Goal: Information Seeking & Learning: Learn about a topic

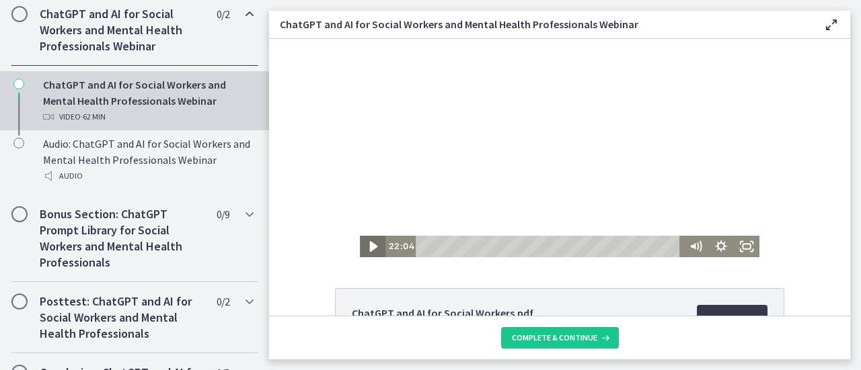
click at [370, 244] on icon "Play Video" at bounding box center [374, 246] width 8 height 11
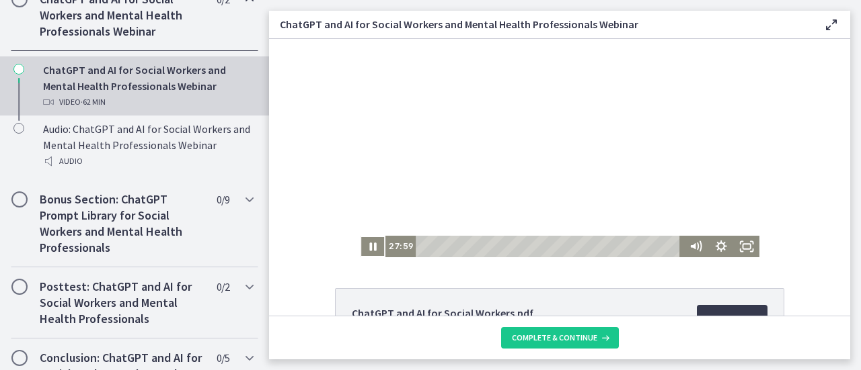
scroll to position [692, 0]
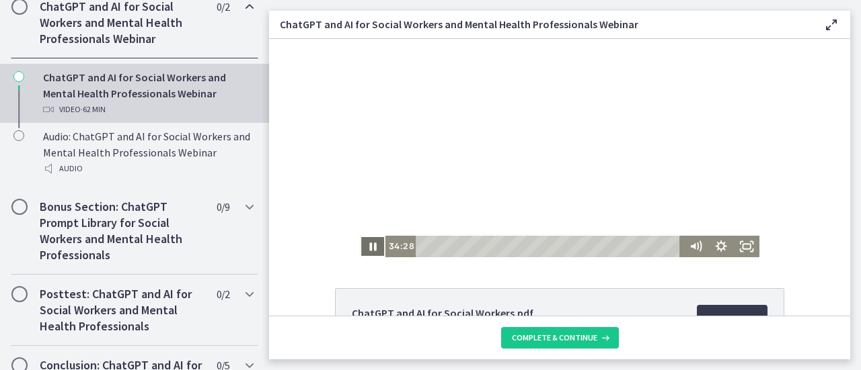
click at [369, 242] on icon "Pause" at bounding box center [373, 247] width 26 height 22
click at [369, 242] on icon "Play Video" at bounding box center [373, 247] width 31 height 26
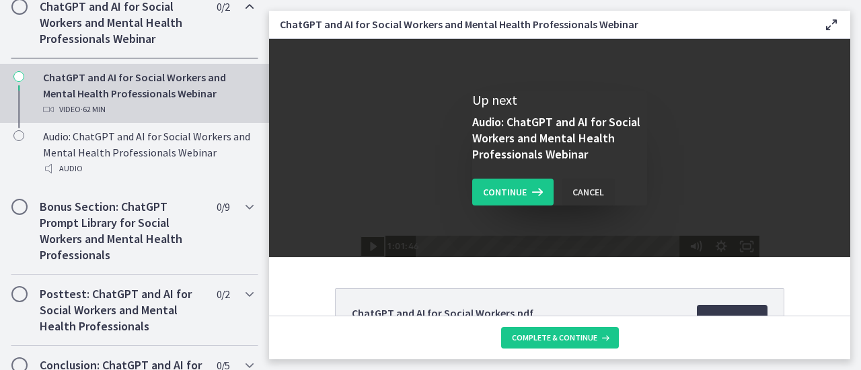
click at [585, 194] on div "Cancel" at bounding box center [588, 192] width 32 height 16
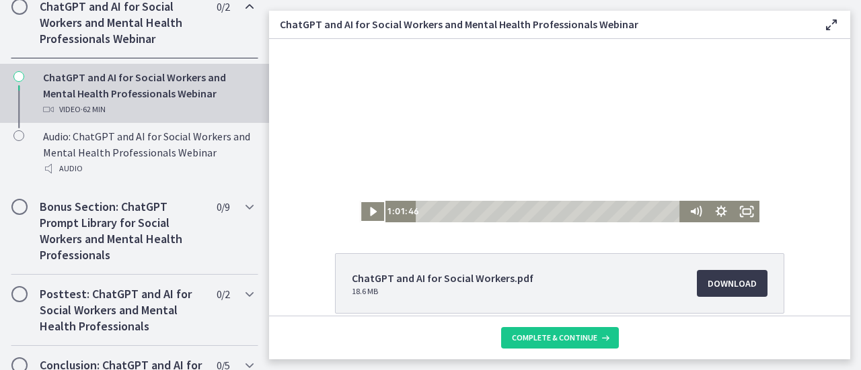
scroll to position [0, 0]
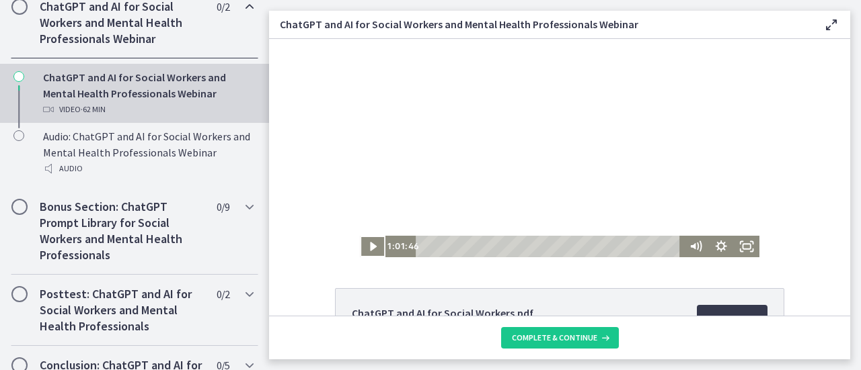
click at [537, 276] on div "ChatGPT and AI for Social Workers.pdf 18.6 MB Download Opens in a new window Bi…" at bounding box center [559, 177] width 581 height 277
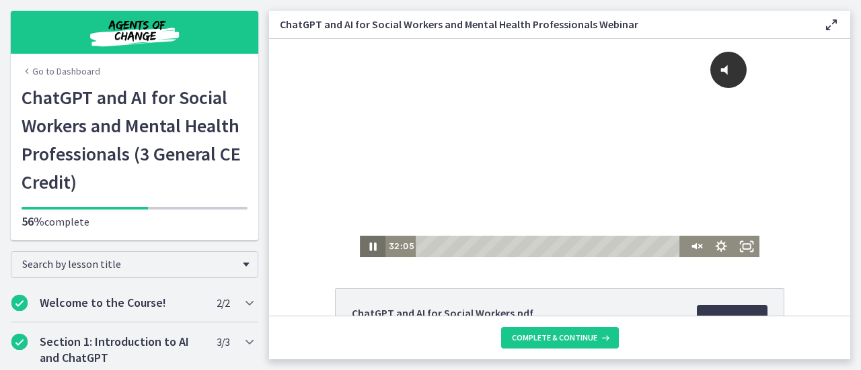
click at [368, 248] on icon "Pause" at bounding box center [373, 247] width 26 height 22
click at [370, 248] on icon "Play Video" at bounding box center [373, 246] width 7 height 9
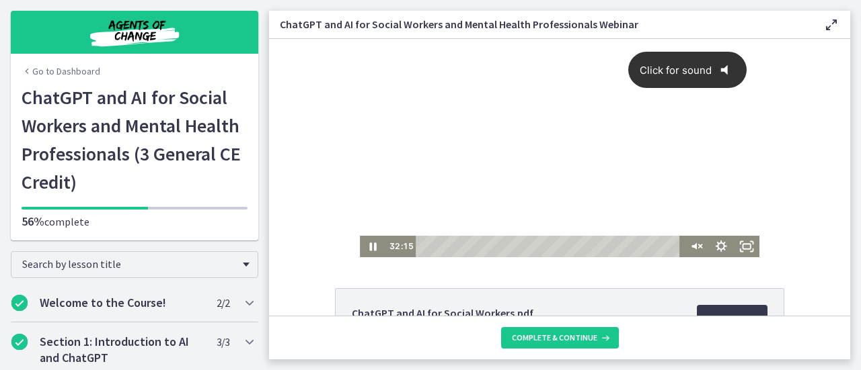
click at [721, 71] on icon "Click for sound" at bounding box center [724, 70] width 7 height 10
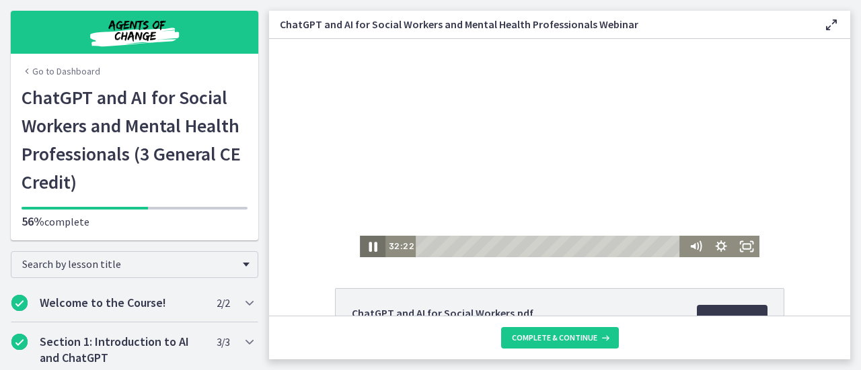
click at [366, 245] on icon "Pause" at bounding box center [372, 247] width 31 height 26
click at [368, 241] on icon "Play Video" at bounding box center [373, 247] width 31 height 26
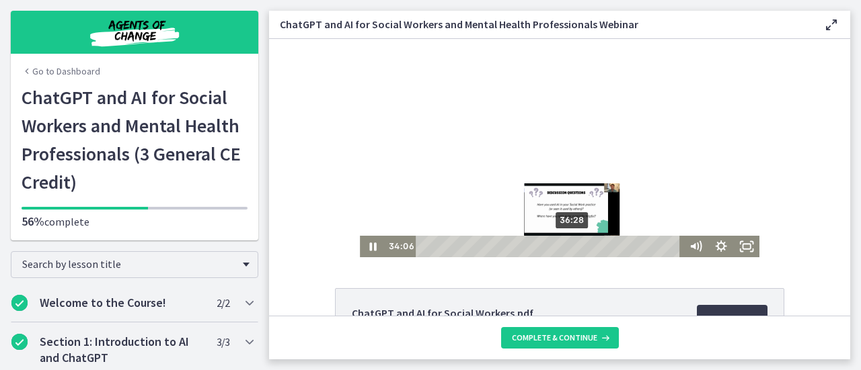
click at [568, 244] on div "36:28" at bounding box center [549, 247] width 255 height 22
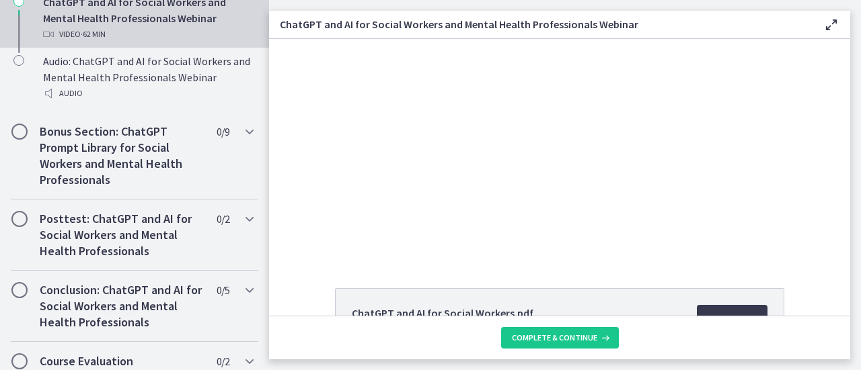
scroll to position [775, 0]
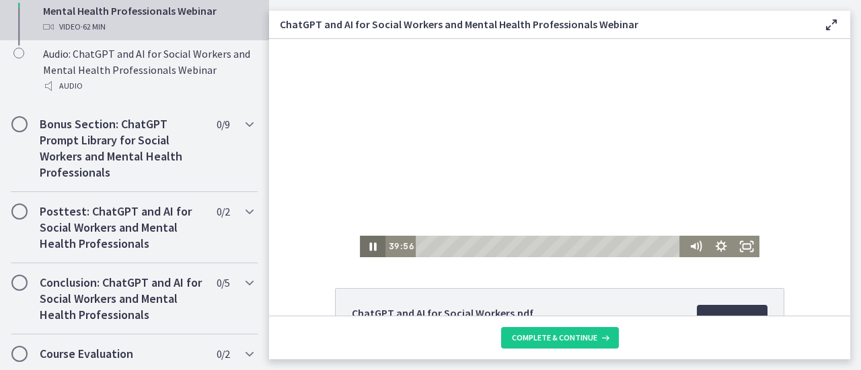
click at [369, 247] on icon "Pause" at bounding box center [372, 247] width 7 height 8
click at [364, 247] on icon "Play Video" at bounding box center [373, 247] width 26 height 22
click at [369, 247] on icon "Pause" at bounding box center [372, 247] width 7 height 8
click at [368, 242] on icon "Play Video" at bounding box center [373, 247] width 26 height 22
click at [360, 236] on button "Pause" at bounding box center [373, 247] width 26 height 22
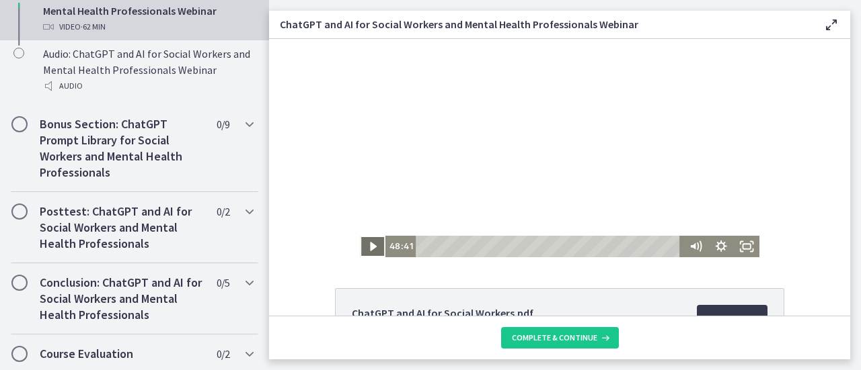
click at [360, 236] on button "Play Video" at bounding box center [373, 247] width 26 height 22
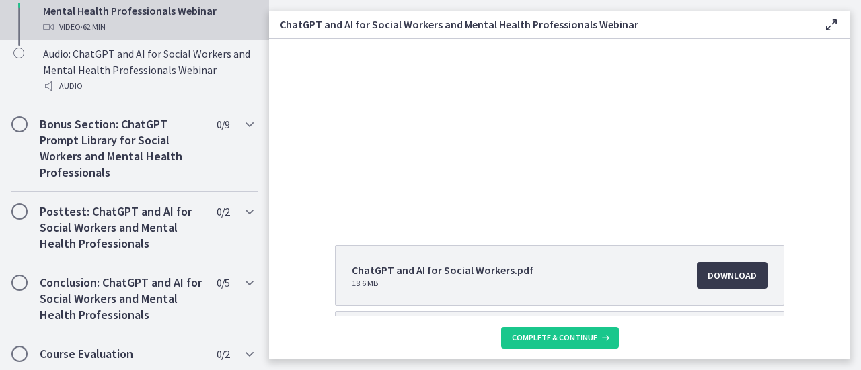
scroll to position [24, 0]
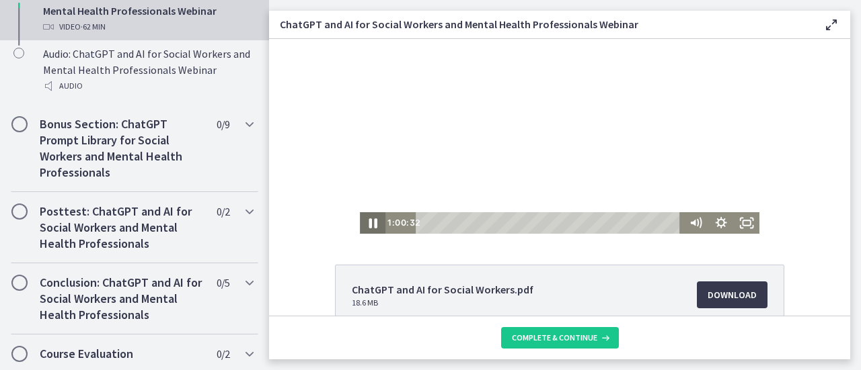
click at [368, 226] on icon "Pause" at bounding box center [372, 224] width 8 height 10
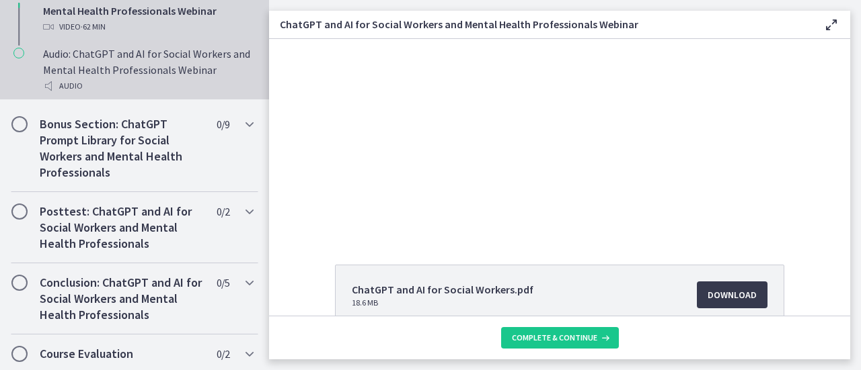
click at [210, 76] on div "Audio: ChatGPT and AI for Social Workers and Mental Health Professionals Webina…" at bounding box center [148, 70] width 210 height 48
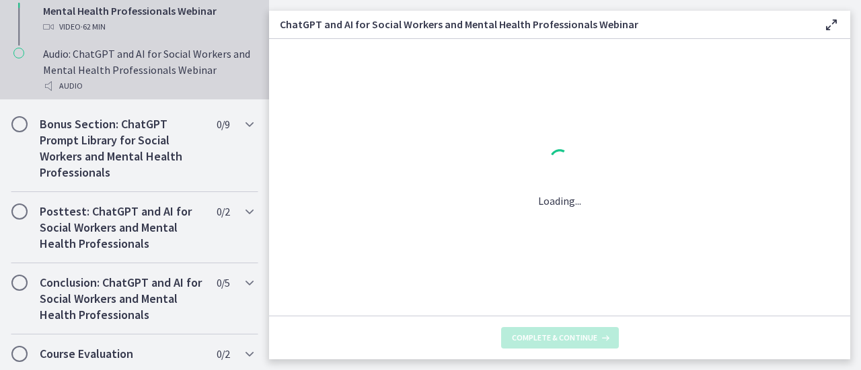
scroll to position [0, 0]
